Goal: Information Seeking & Learning: Check status

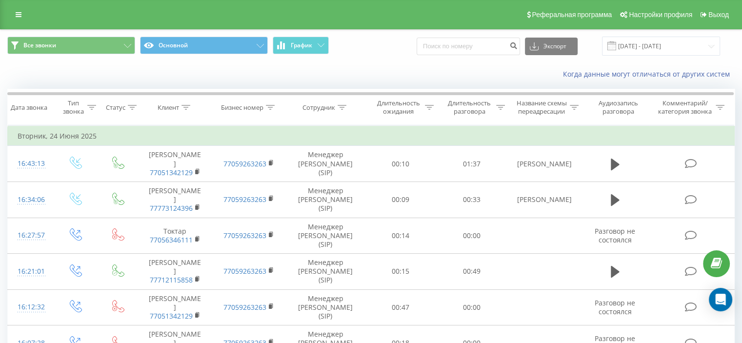
drag, startPoint x: 18, startPoint y: 10, endPoint x: 18, endPoint y: 16, distance: 5.4
click at [18, 11] on link at bounding box center [19, 15] width 18 height 14
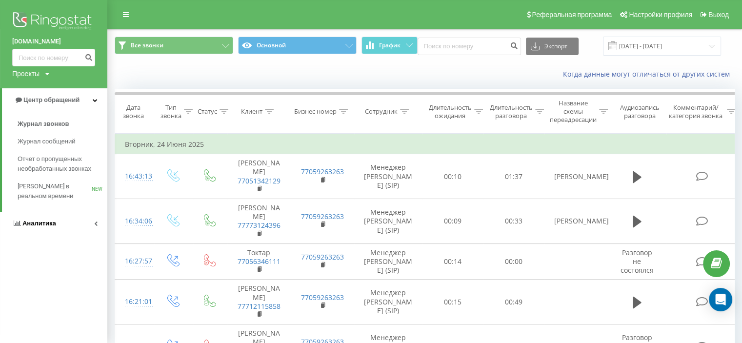
click at [44, 223] on span "Аналитика" at bounding box center [39, 222] width 34 height 7
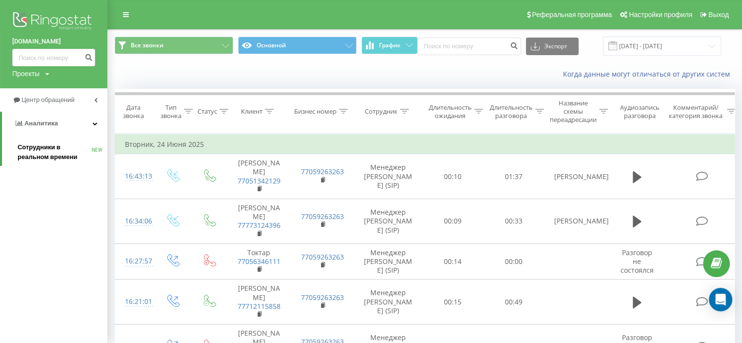
click at [54, 146] on span "Сотрудники в реальном времени" at bounding box center [55, 152] width 74 height 20
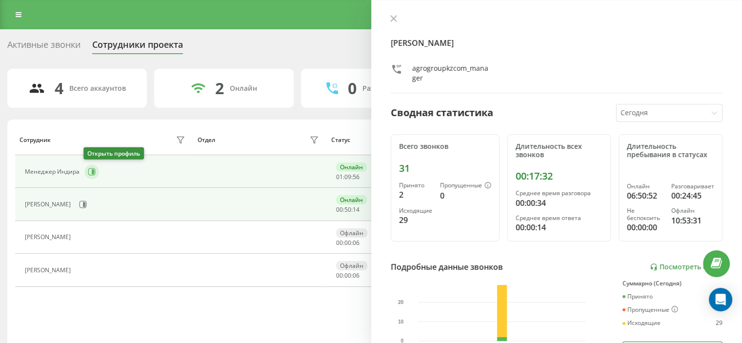
click at [91, 174] on icon at bounding box center [91, 171] width 7 height 7
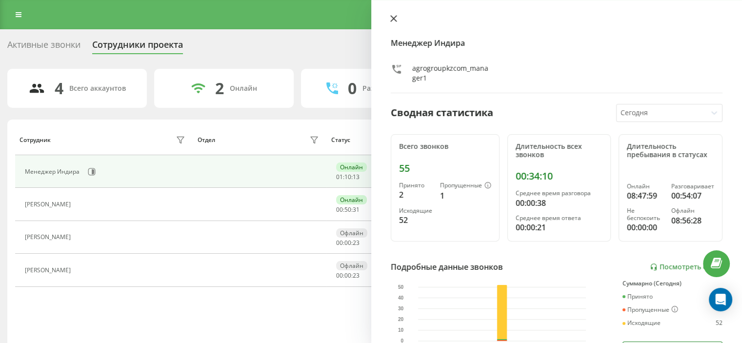
drag, startPoint x: 394, startPoint y: 16, endPoint x: 383, endPoint y: 15, distance: 11.3
click at [394, 16] on icon at bounding box center [393, 18] width 7 height 7
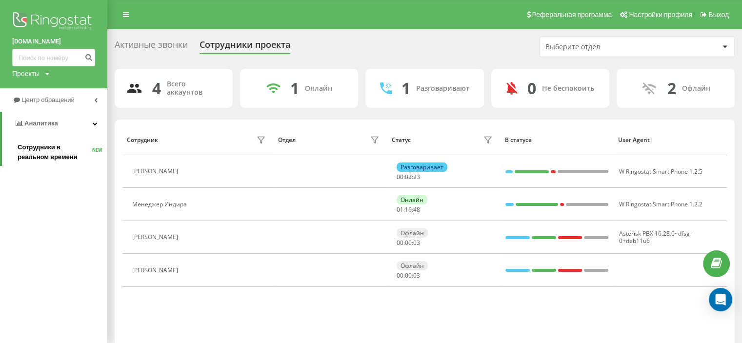
click at [39, 144] on span "Сотрудники в реальном времени" at bounding box center [55, 152] width 75 height 20
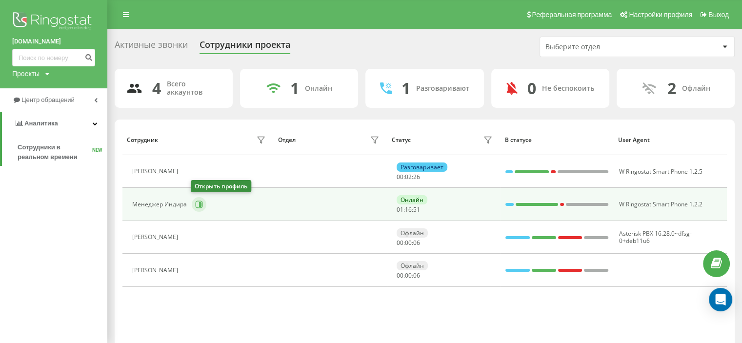
click at [195, 204] on icon at bounding box center [199, 204] width 8 height 8
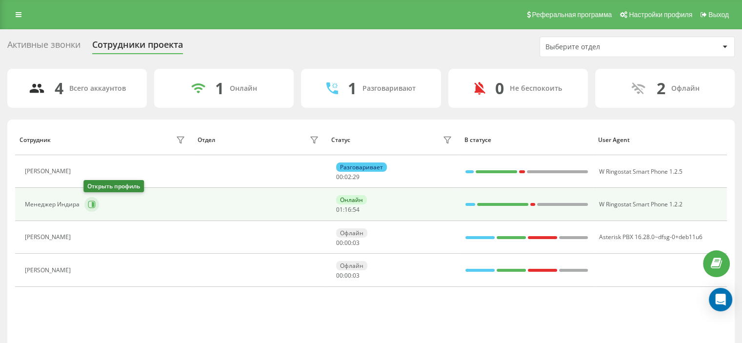
click at [92, 202] on icon at bounding box center [93, 204] width 2 height 5
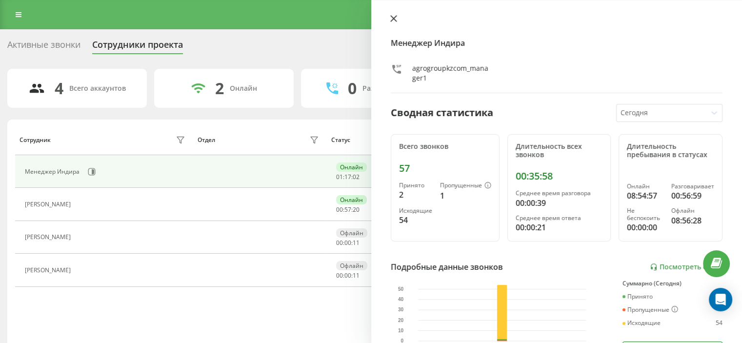
click at [392, 16] on icon at bounding box center [393, 18] width 7 height 7
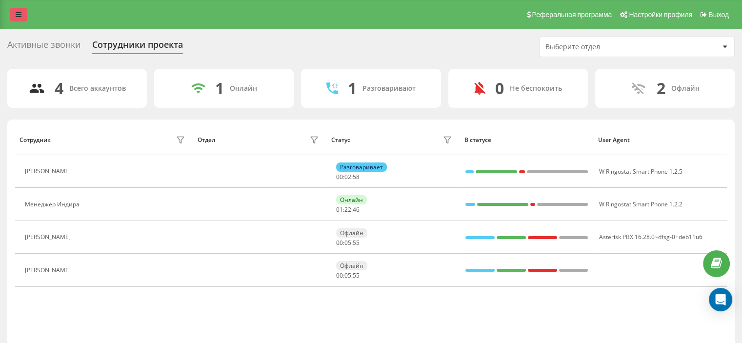
click at [16, 13] on icon at bounding box center [19, 14] width 6 height 7
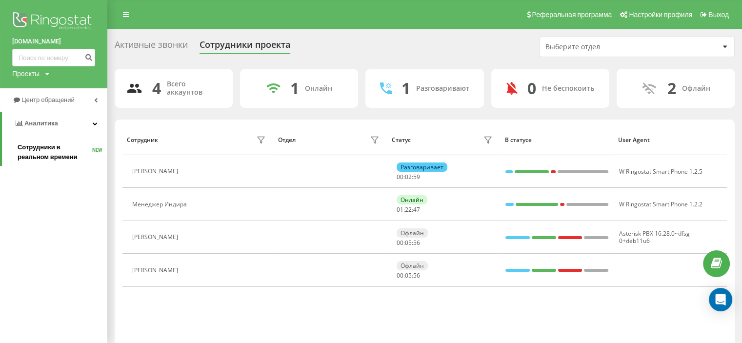
click at [39, 146] on span "Сотрудники в реальном времени" at bounding box center [55, 152] width 75 height 20
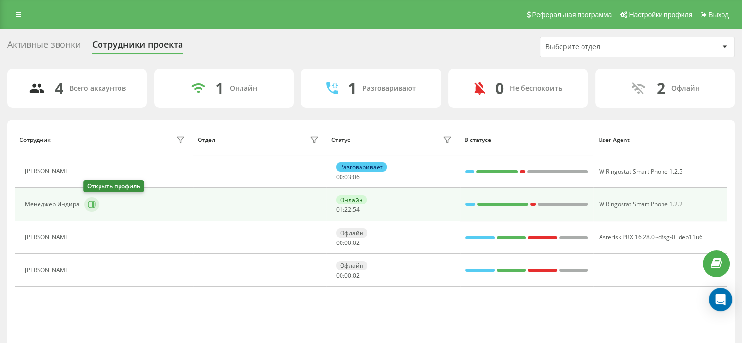
click at [89, 201] on icon at bounding box center [92, 204] width 8 height 8
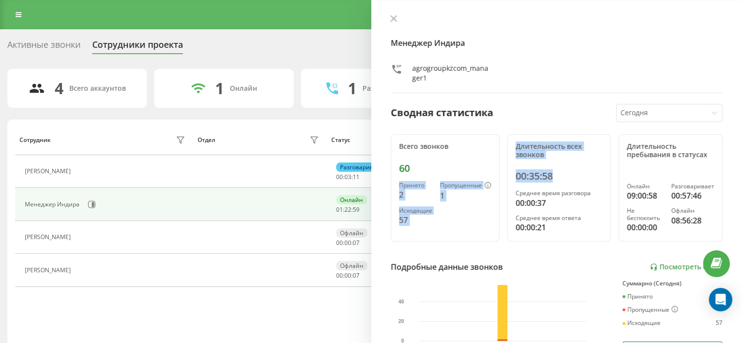
drag, startPoint x: 559, startPoint y: 176, endPoint x: 499, endPoint y: 177, distance: 60.0
click at [499, 177] on div "Всего звонков 60 Принято 2 Пропущенные 1 Исходящие 57 Длительность всех звонков…" at bounding box center [557, 187] width 332 height 107
click at [566, 181] on div "00:35:58" at bounding box center [558, 176] width 87 height 12
drag, startPoint x: 563, startPoint y: 177, endPoint x: 511, endPoint y: 177, distance: 52.2
click at [511, 177] on div "Длительность всех звонков 00:35:58 Среднее время разговора 00:00:37 Среднее вре…" at bounding box center [559, 187] width 104 height 107
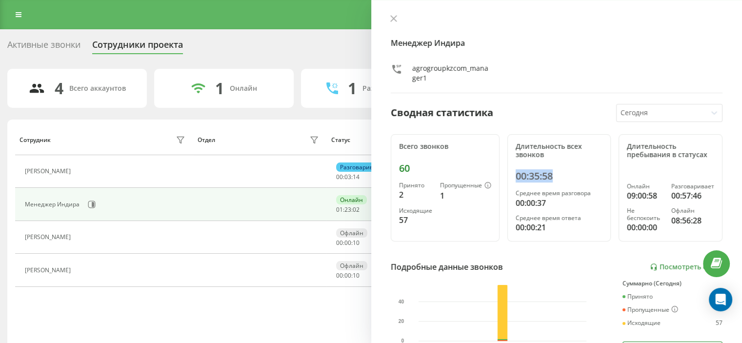
copy div "00:35:58"
click at [391, 17] on icon at bounding box center [393, 19] width 6 height 6
